Goal: Task Accomplishment & Management: Manage account settings

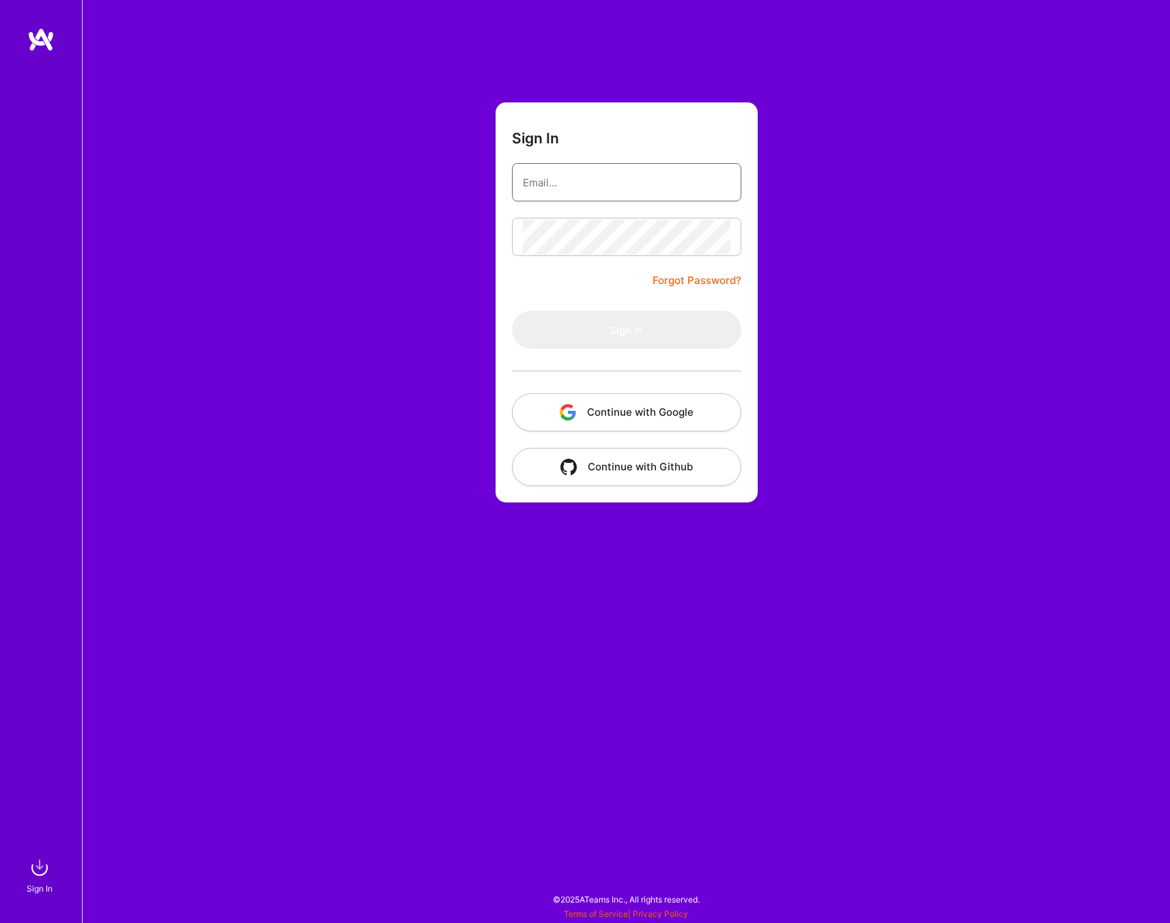
click at [644, 190] on input "email" at bounding box center [627, 182] width 208 height 35
type input "[EMAIL_ADDRESS][DOMAIN_NAME]"
click at [653, 311] on button "Sign In" at bounding box center [626, 330] width 229 height 38
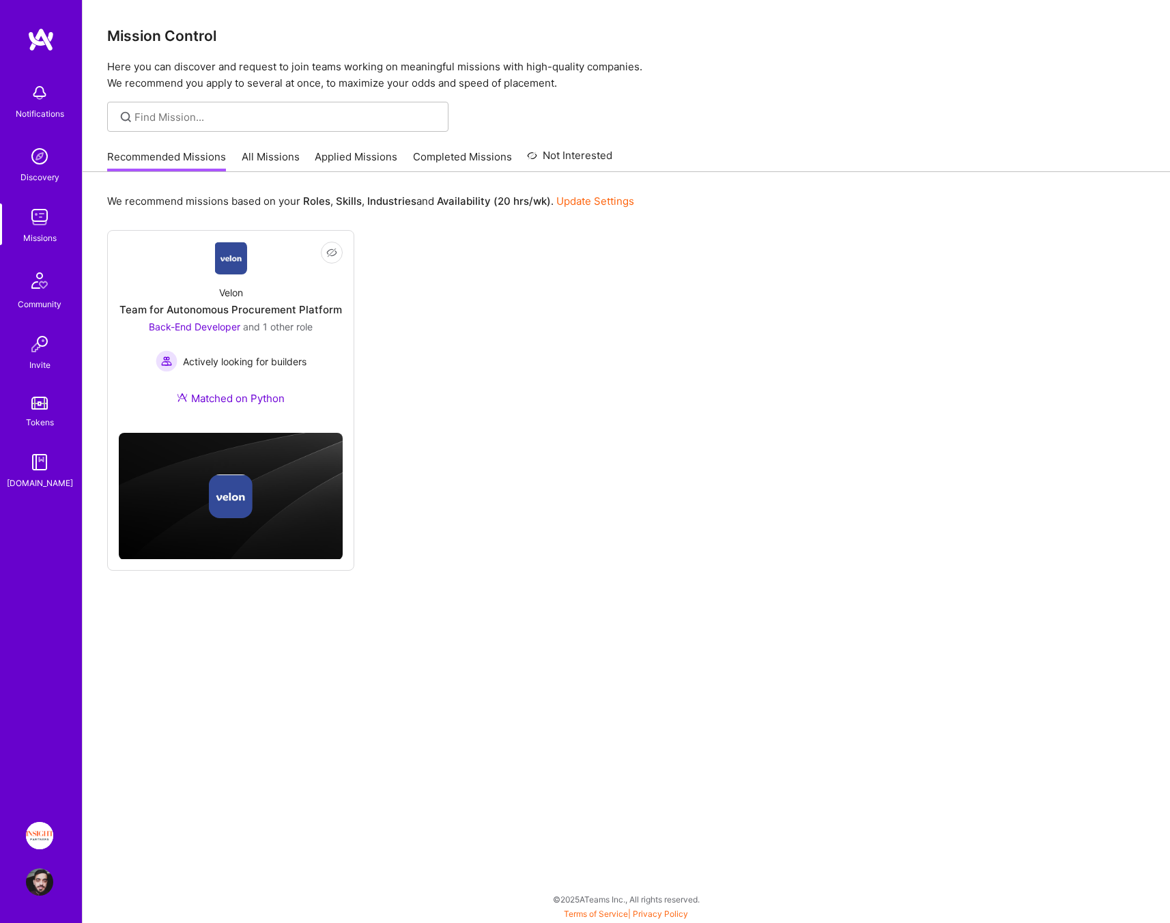
drag, startPoint x: 391, startPoint y: 134, endPoint x: 415, endPoint y: 154, distance: 30.6
click at [392, 135] on div "Mission Control Here you can discover and request to join teams working on mean…" at bounding box center [626, 461] width 1087 height 923
click at [416, 154] on link "Completed Missions" at bounding box center [462, 160] width 99 height 23
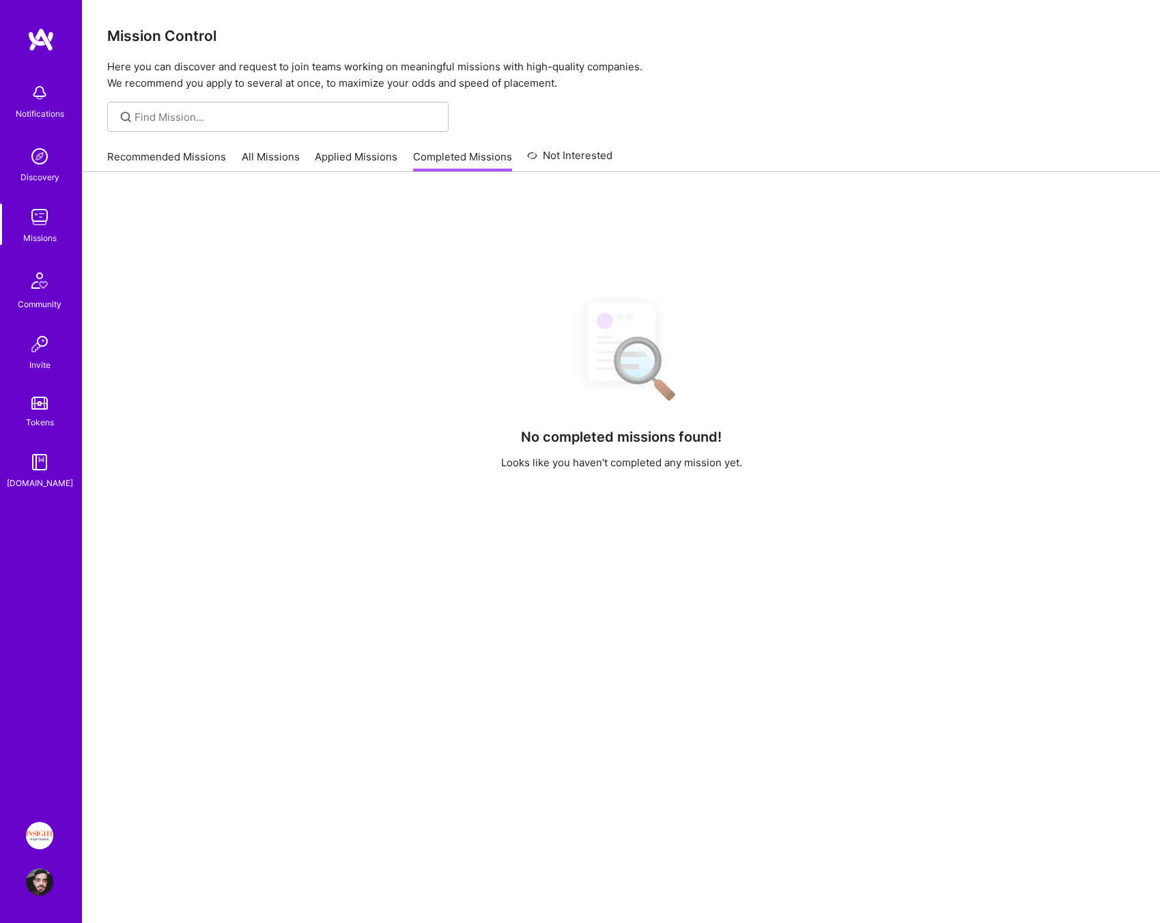
click at [382, 155] on link "Applied Missions" at bounding box center [356, 160] width 83 height 23
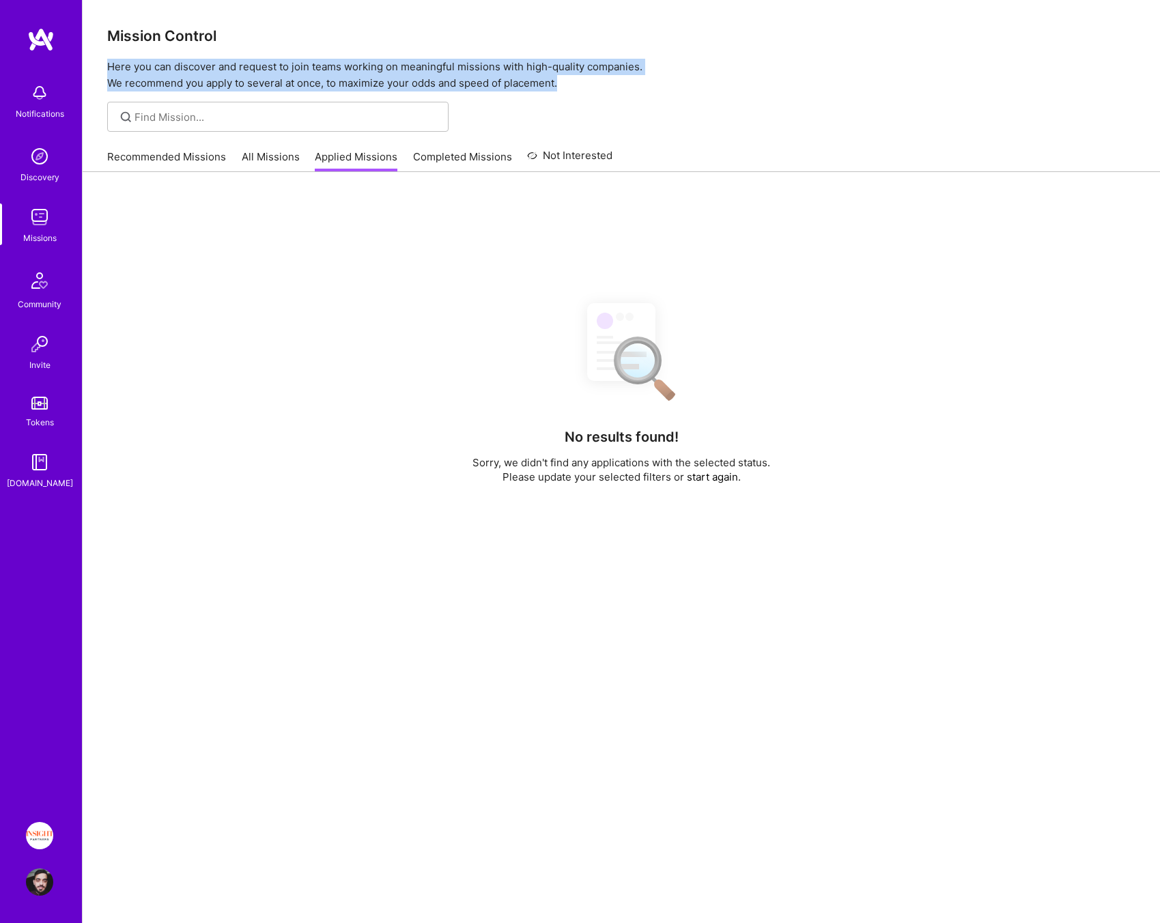
drag, startPoint x: 597, startPoint y: 79, endPoint x: 118, endPoint y: 34, distance: 480.6
click at [118, 34] on div "Mission Control Here you can discover and request to join teams working on mean…" at bounding box center [621, 45] width 1077 height 91
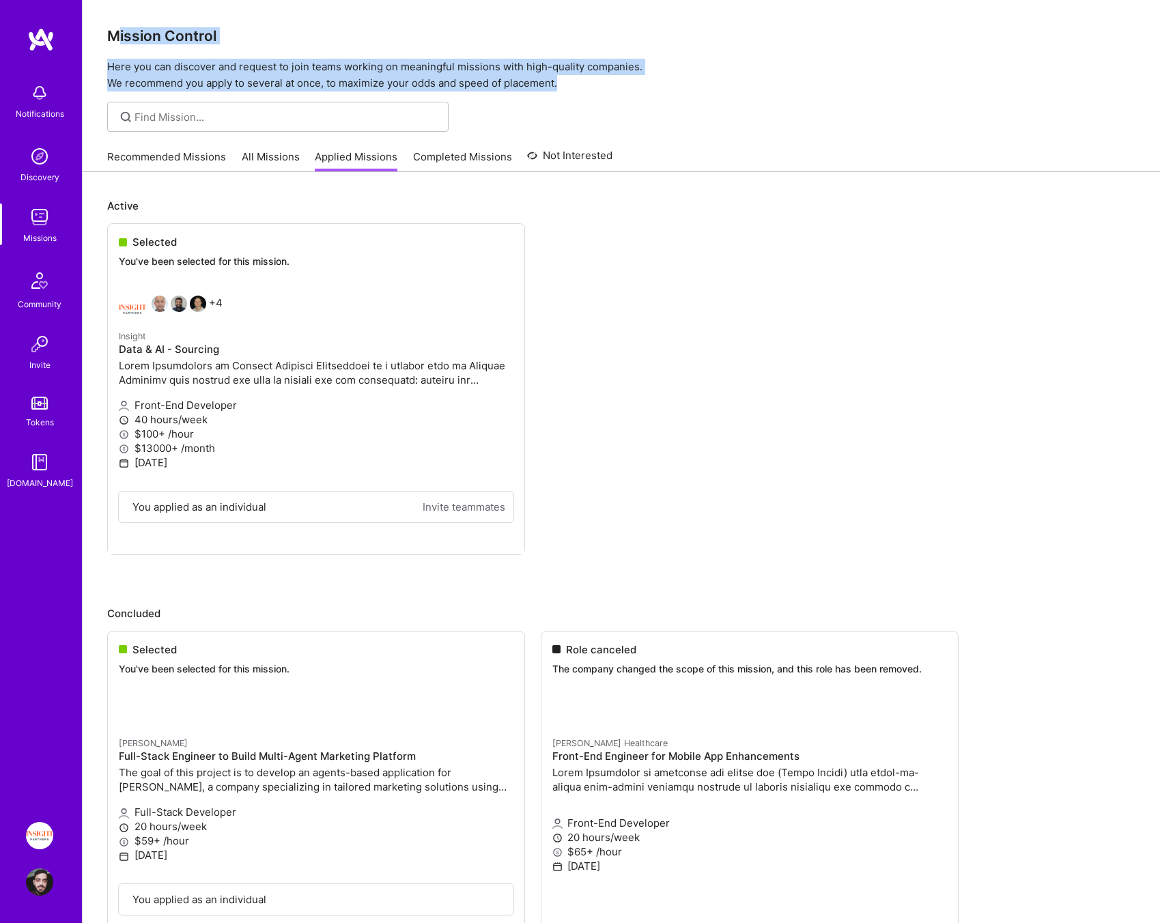
click at [118, 33] on h3 "Mission Control" at bounding box center [621, 35] width 1028 height 17
drag, startPoint x: 118, startPoint y: 33, endPoint x: 433, endPoint y: 81, distance: 318.3
click at [433, 81] on div "Mission Control Here you can discover and request to join teams working on mean…" at bounding box center [621, 45] width 1077 height 91
click at [433, 81] on p "Here you can discover and request to join teams working on meaningful missions …" at bounding box center [621, 75] width 1028 height 33
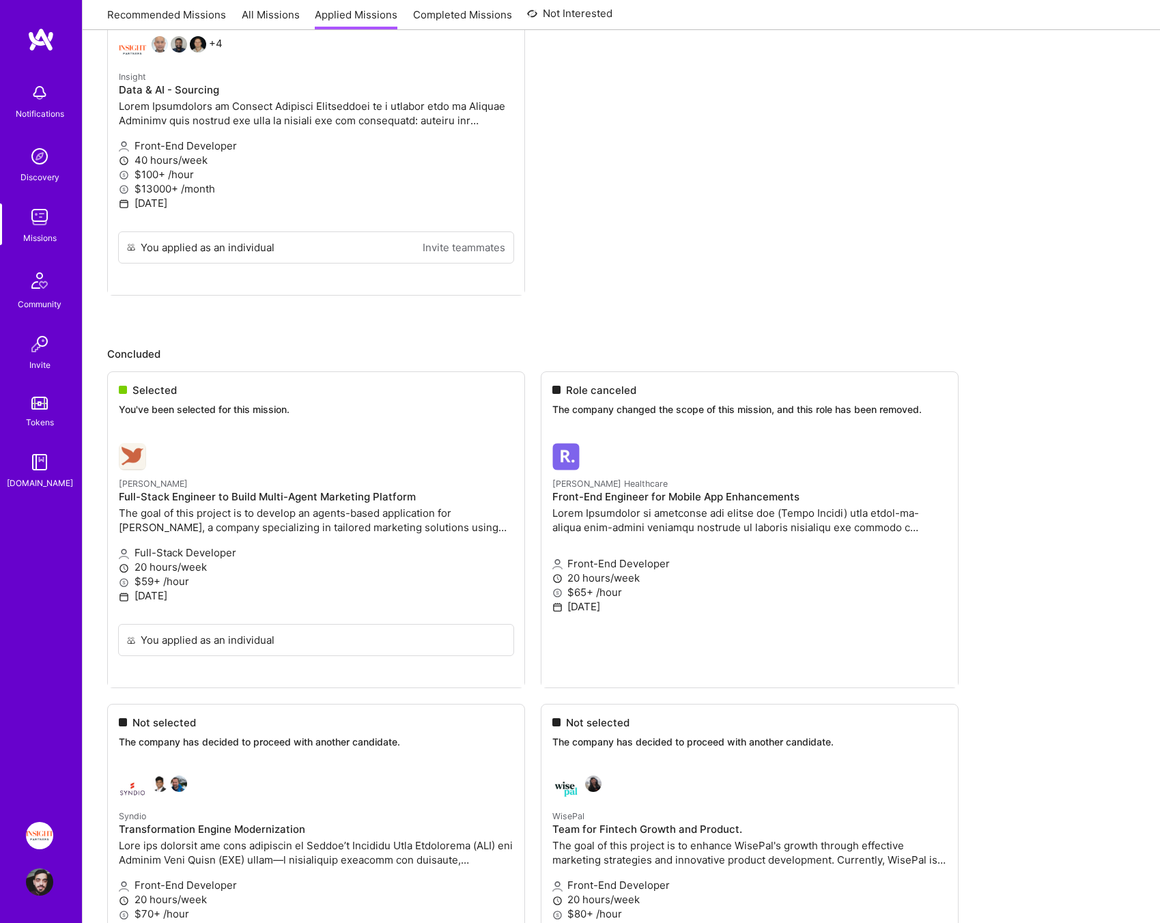
scroll to position [260, 0]
drag, startPoint x: 184, startPoint y: 612, endPoint x: 188, endPoint y: 623, distance: 11.9
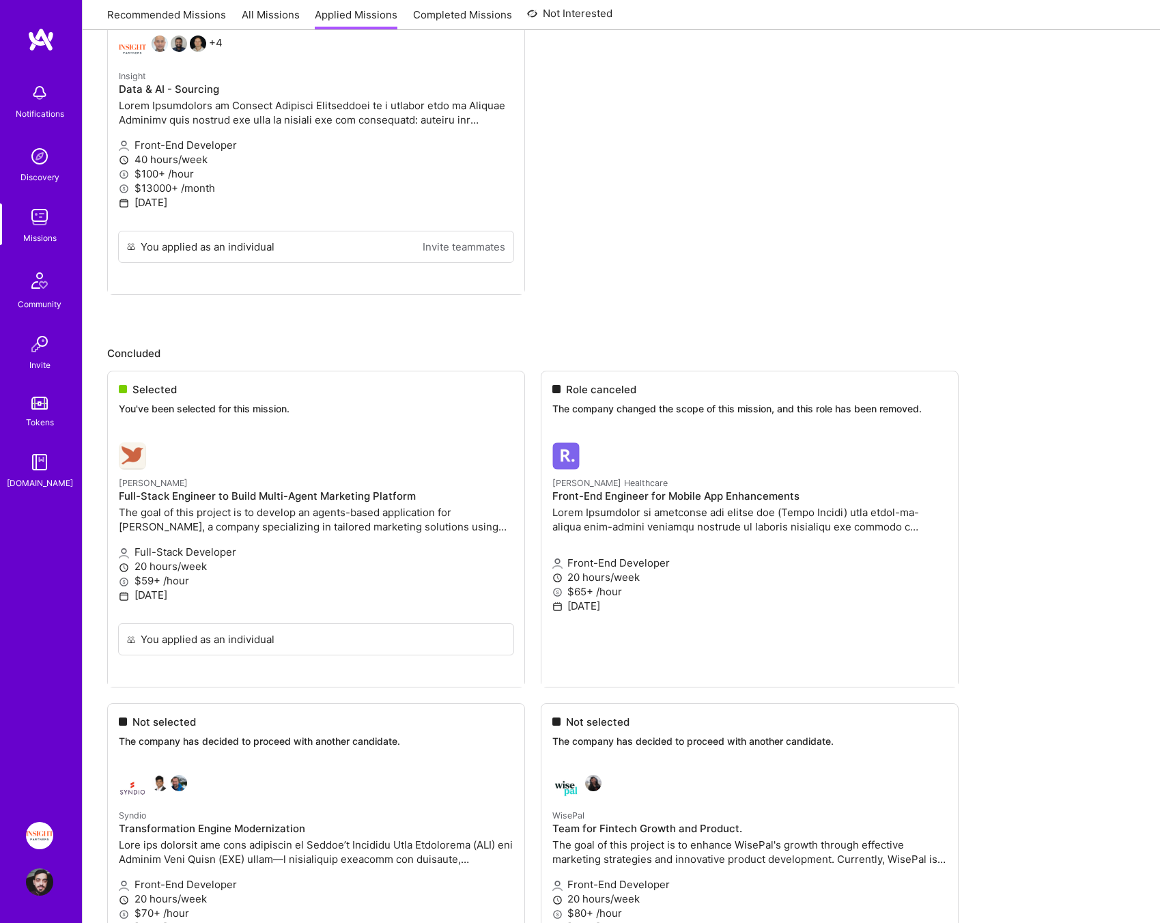
drag, startPoint x: 192, startPoint y: 629, endPoint x: 190, endPoint y: 555, distance: 74.4
drag, startPoint x: 233, startPoint y: 597, endPoint x: 135, endPoint y: 527, distance: 120.9
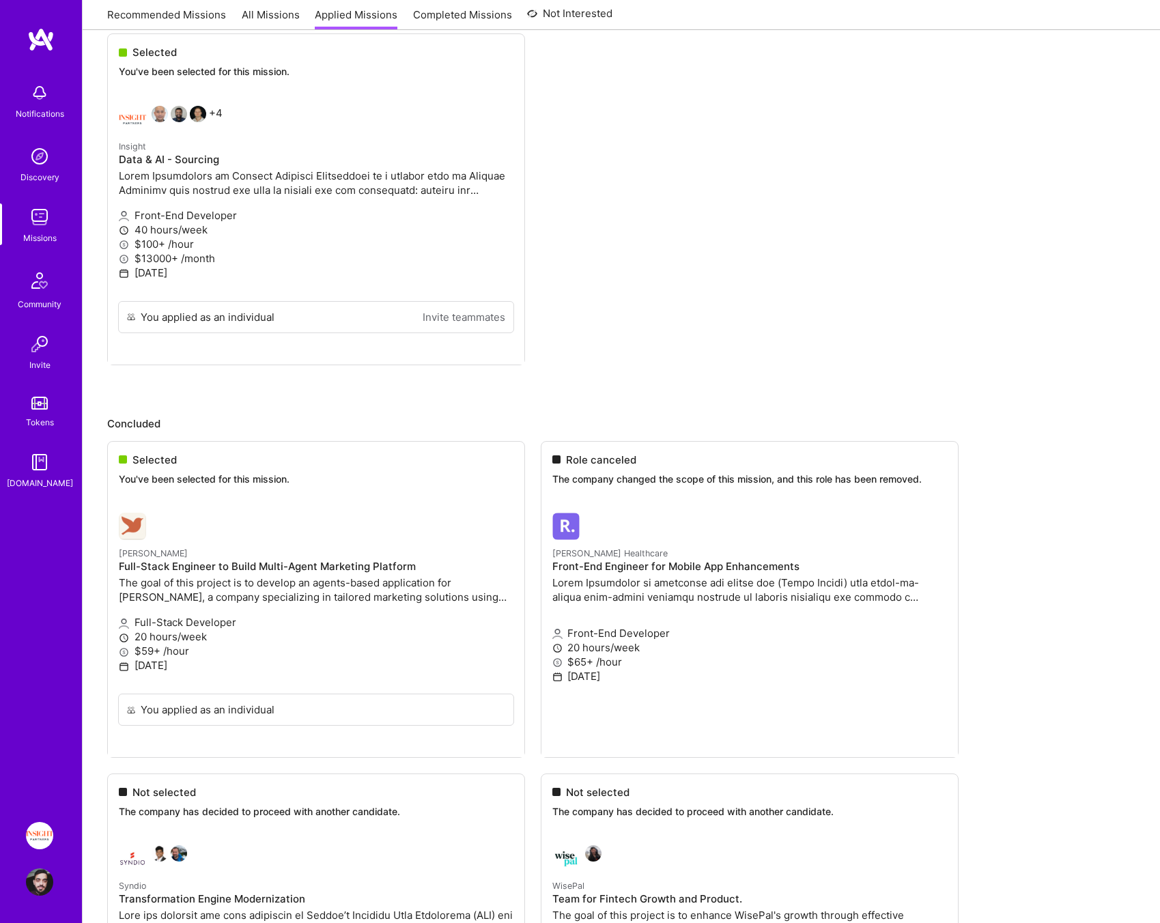
scroll to position [0, 0]
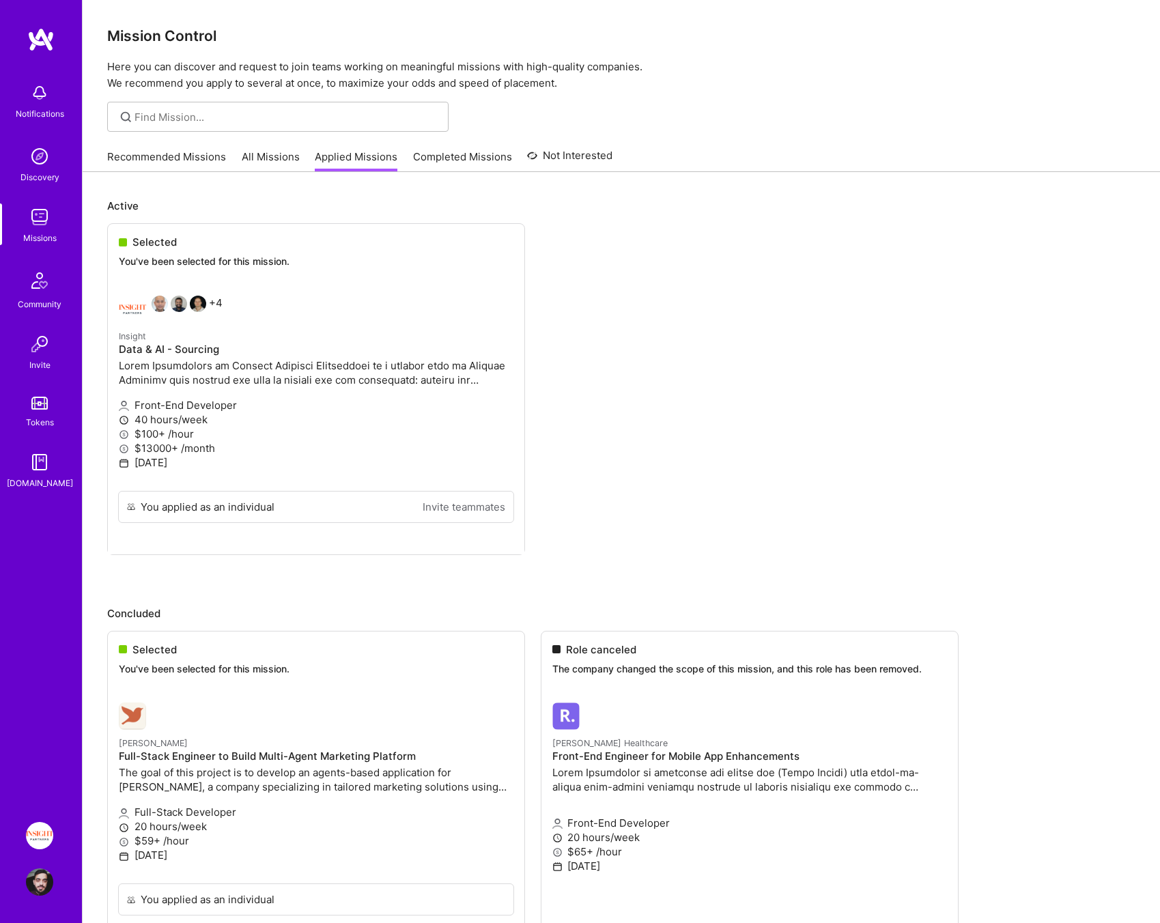
click at [378, 162] on link "Applied Missions" at bounding box center [356, 160] width 83 height 23
click at [431, 156] on link "Completed Missions" at bounding box center [462, 160] width 99 height 23
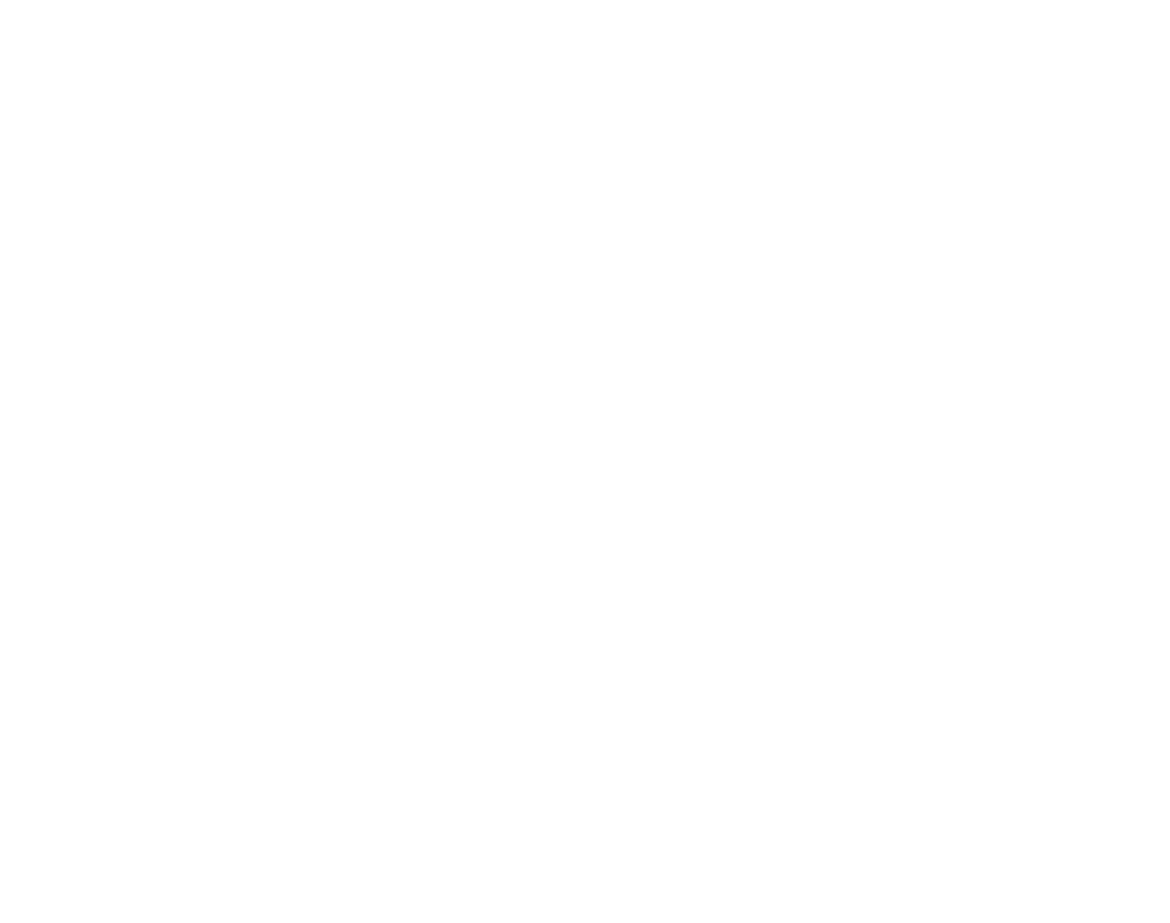
click at [0, 0] on div "Recommended Missions All Missions Applied Missions Completed Missions Not Inter…" at bounding box center [0, 0] width 0 height 0
click at [0, 0] on link "All Missions" at bounding box center [0, 0] width 0 height 0
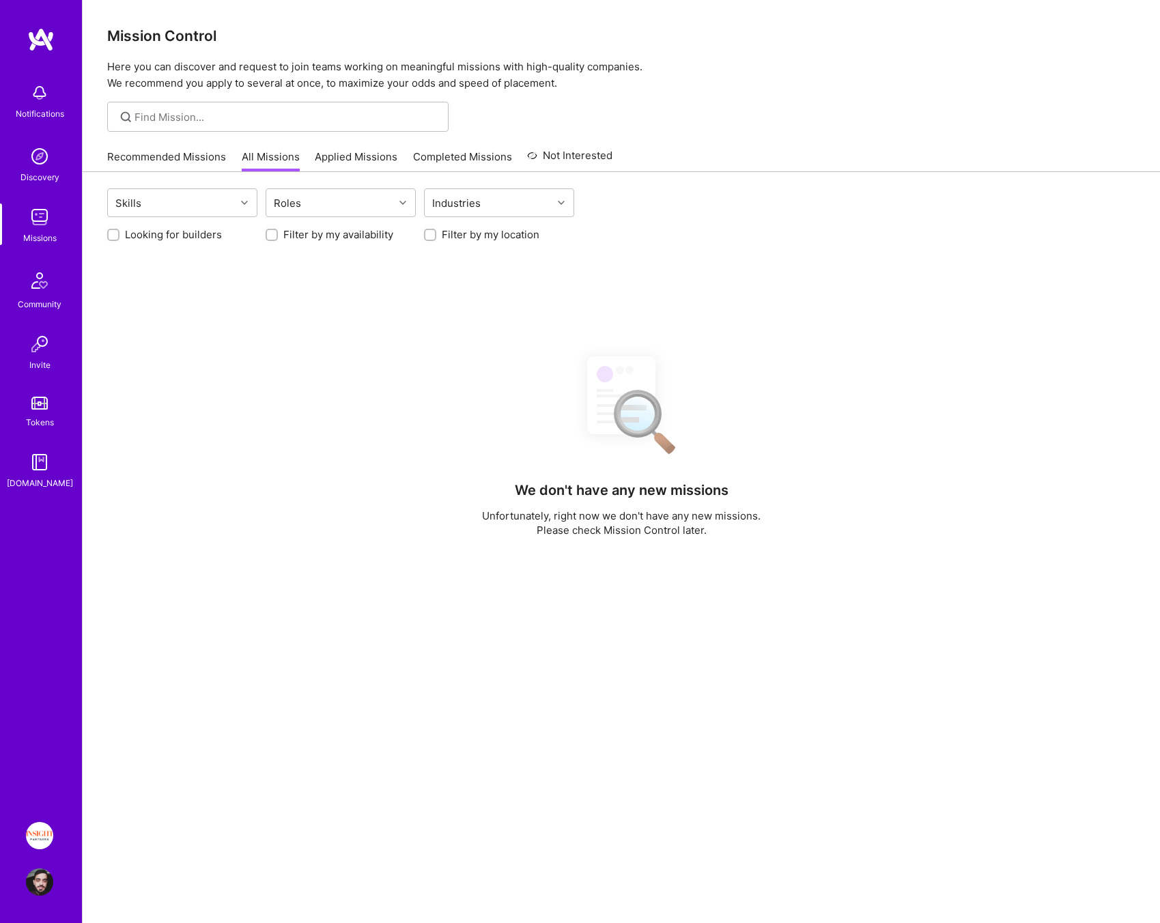
click at [167, 160] on link "Recommended Missions" at bounding box center [166, 160] width 119 height 23
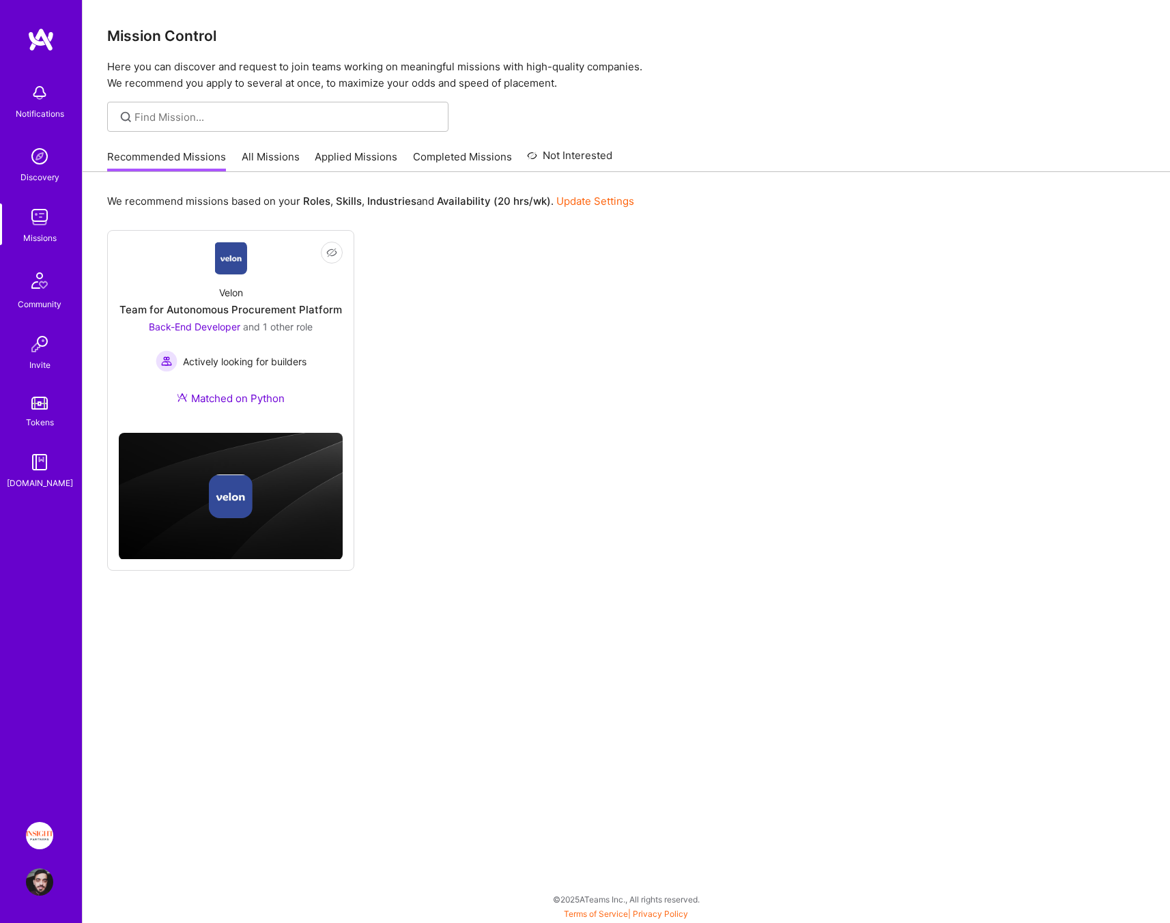
click at [297, 162] on div "Recommended Missions All Missions Applied Missions Completed Missions Not Inter…" at bounding box center [359, 156] width 505 height 29
click at [285, 158] on link "All Missions" at bounding box center [271, 160] width 58 height 23
